Goal: Task Accomplishment & Management: Complete application form

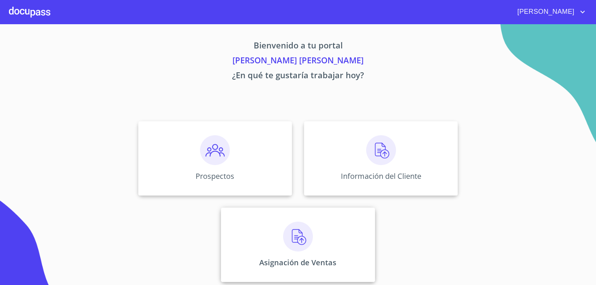
click at [310, 235] on div "Asignación de Ventas" at bounding box center [298, 244] width 154 height 74
click at [354, 145] on div "Información del Cliente" at bounding box center [381, 158] width 154 height 74
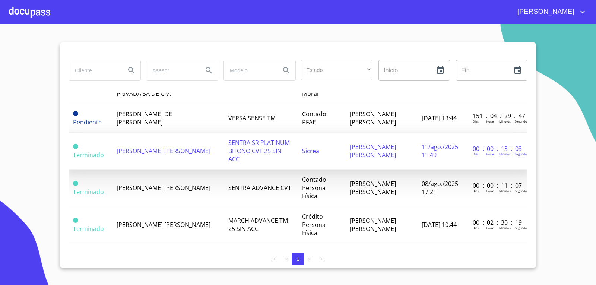
scroll to position [112, 0]
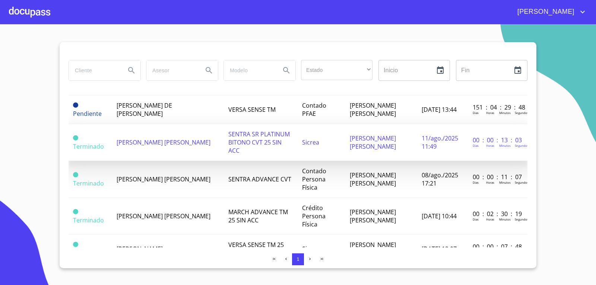
click at [156, 146] on td "[PERSON_NAME] [PERSON_NAME]" at bounding box center [167, 142] width 111 height 37
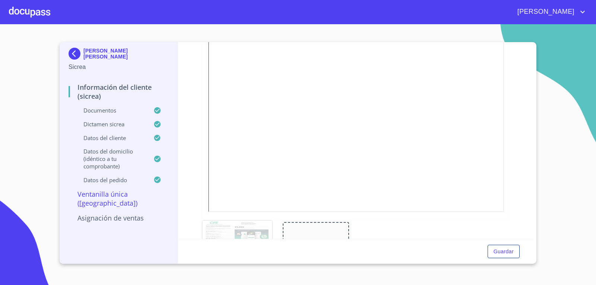
scroll to position [372, 0]
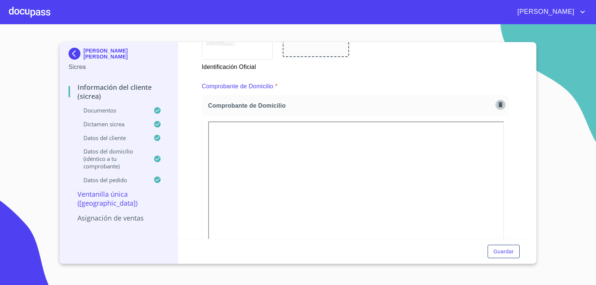
click at [497, 106] on icon "button" at bounding box center [500, 104] width 7 height 7
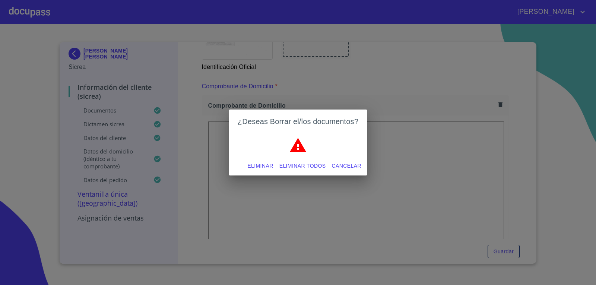
click at [302, 165] on span "Eliminar todos" at bounding box center [302, 165] width 47 height 9
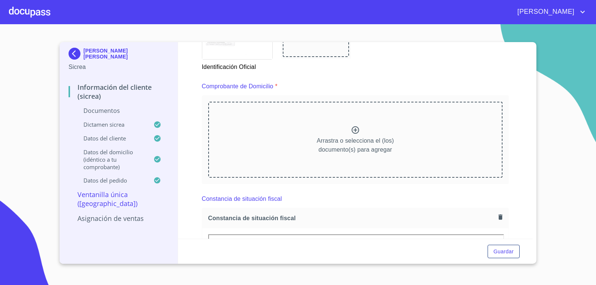
click at [287, 127] on div "Arrastra o selecciona el (los) documento(s) para agregar" at bounding box center [355, 140] width 294 height 76
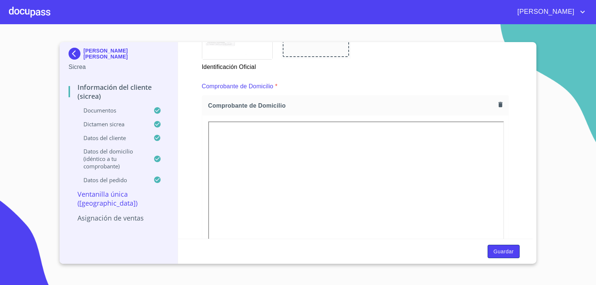
click at [494, 252] on span "Guardar" at bounding box center [503, 251] width 20 height 9
